Goal: Task Accomplishment & Management: Use online tool/utility

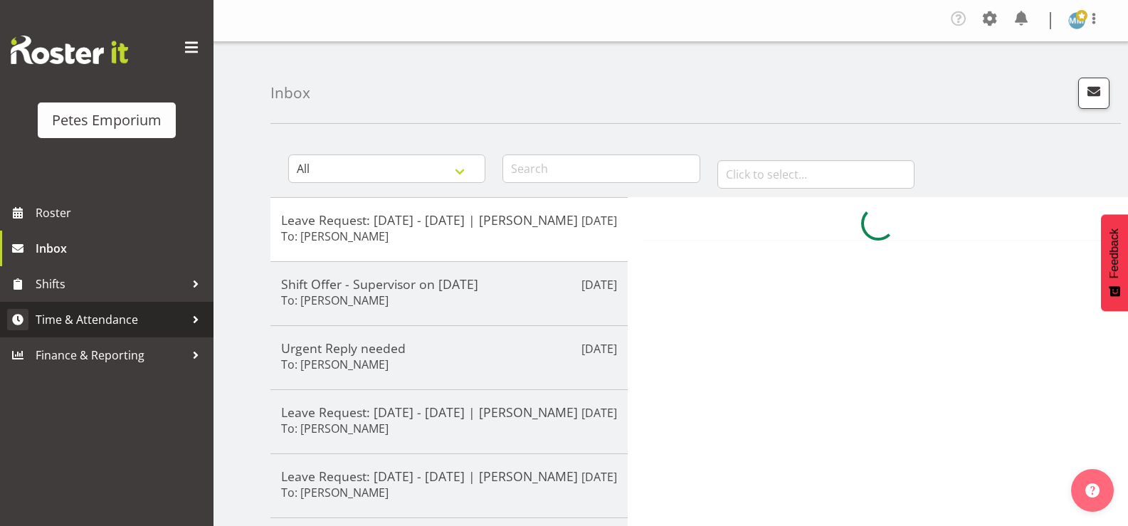
click at [142, 325] on span "Time & Attendance" at bounding box center [110, 319] width 149 height 21
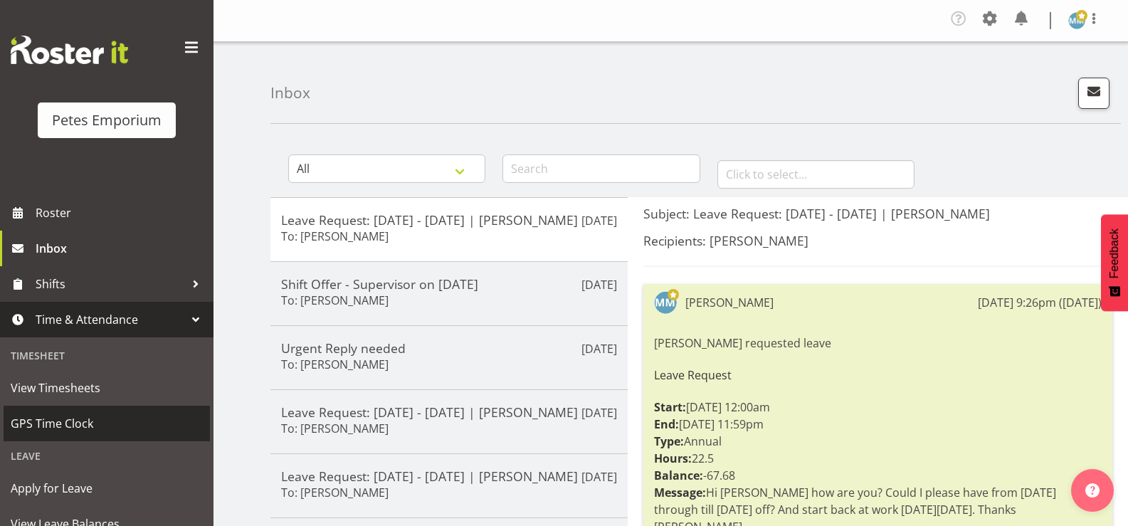
click at [83, 422] on span "GPS Time Clock" at bounding box center [107, 423] width 192 height 21
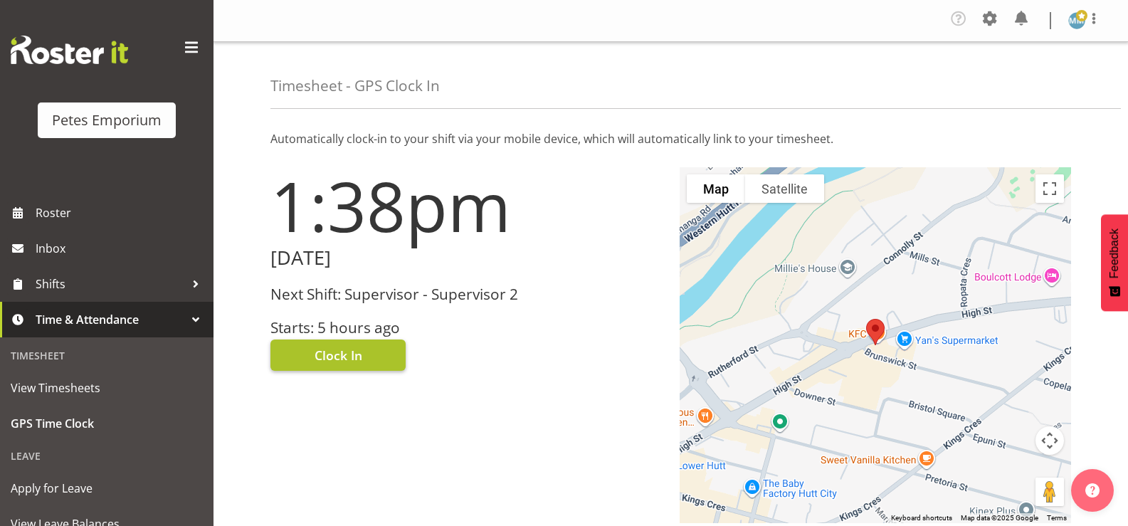
click at [337, 350] on span "Clock In" at bounding box center [339, 355] width 48 height 19
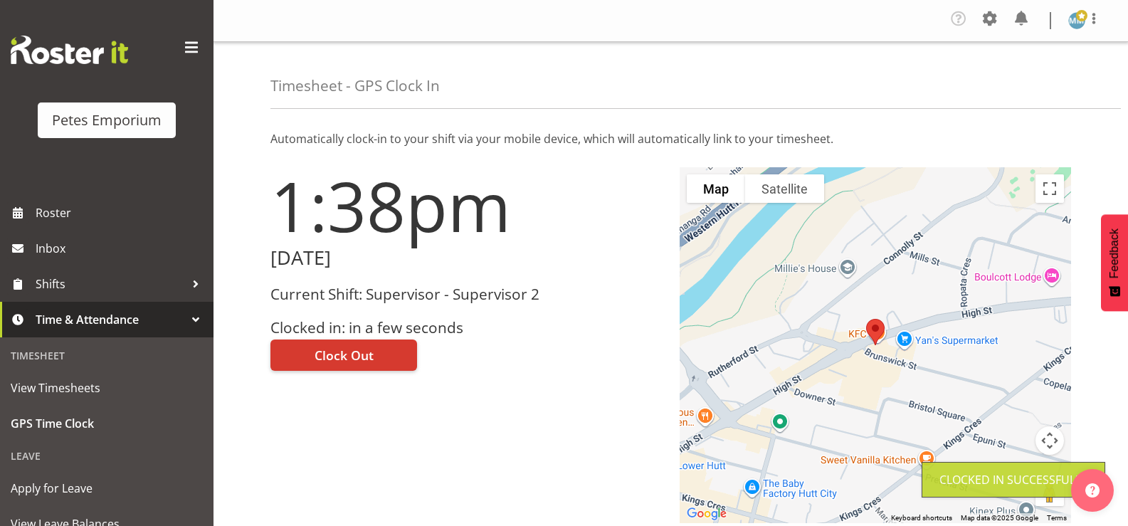
click at [1082, 19] on span at bounding box center [1081, 15] width 11 height 11
click at [1018, 73] on link "Log Out" at bounding box center [1034, 78] width 137 height 26
